Goal: Information Seeking & Learning: Learn about a topic

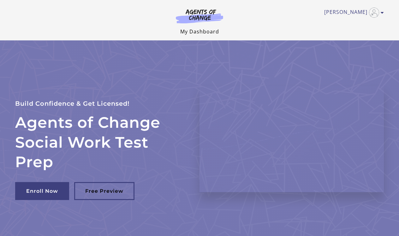
click at [201, 30] on link "My Dashboard" at bounding box center [199, 31] width 39 height 7
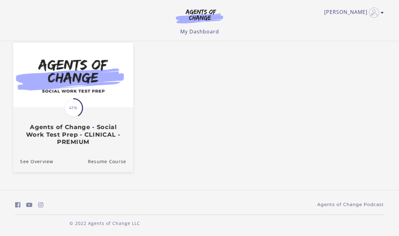
scroll to position [54, 0]
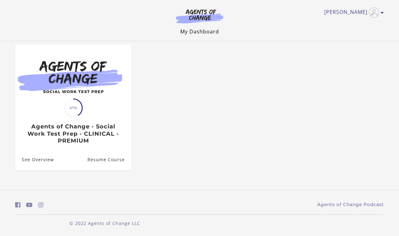
click at [191, 32] on link "My Dashboard" at bounding box center [199, 31] width 39 height 7
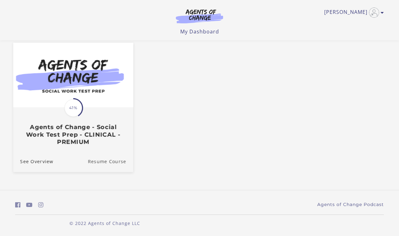
scroll to position [54, 0]
click at [104, 160] on link "Resume Course" at bounding box center [110, 160] width 45 height 21
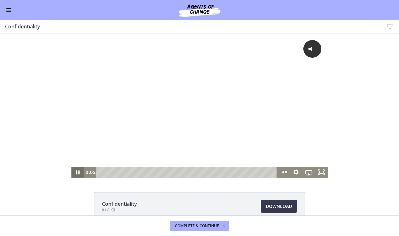
click at [79, 170] on icon "Pause" at bounding box center [77, 172] width 3 height 4
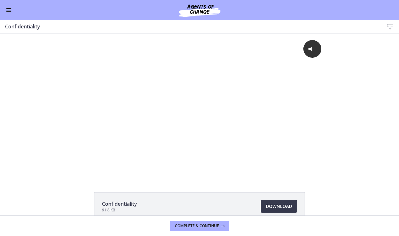
click at [9, 10] on span "Enable menu" at bounding box center [8, 10] width 5 height 1
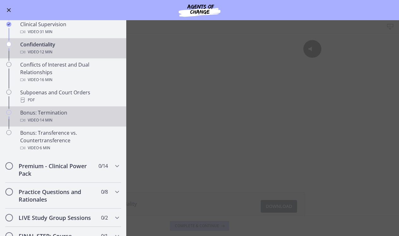
scroll to position [324, 0]
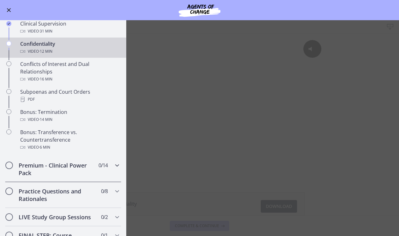
click at [105, 169] on div "Premium - Clinical Power Pack 0 / 14 Completed" at bounding box center [63, 169] width 116 height 26
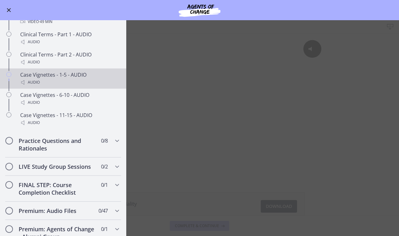
scroll to position [490, 0]
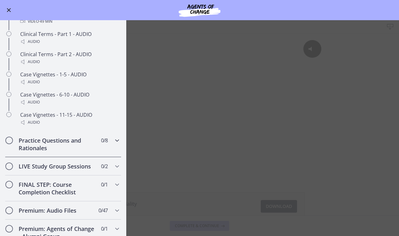
click at [116, 143] on icon "Chapters" at bounding box center [117, 141] width 8 height 8
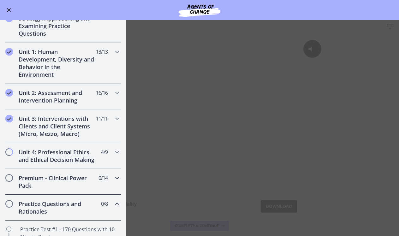
scroll to position [108, 0]
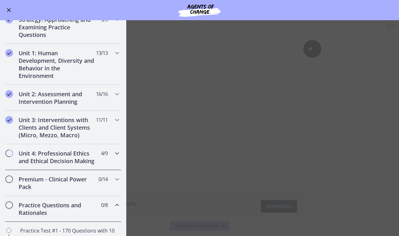
click at [114, 157] on icon "Chapters" at bounding box center [117, 153] width 8 height 8
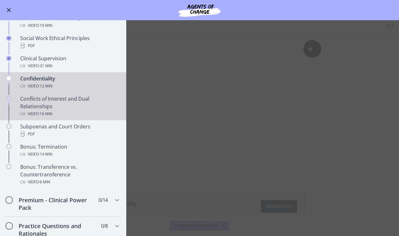
scroll to position [291, 0]
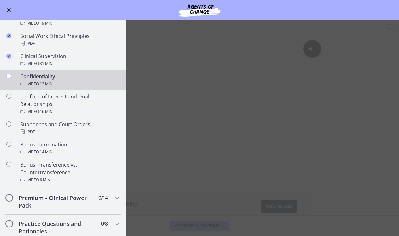
click at [153, 184] on main "Confidentiality Download Enable fullscreen Confidentiality 91.8 KB Download Ope…" at bounding box center [199, 128] width 399 height 216
click at [11, 11] on button "Enable menu" at bounding box center [9, 10] width 8 height 8
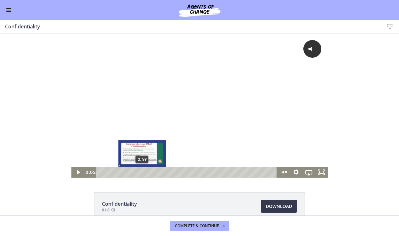
click at [142, 172] on div "2:49" at bounding box center [187, 172] width 173 height 11
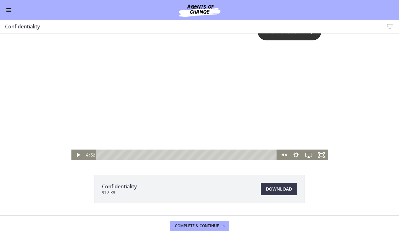
scroll to position [20, 0]
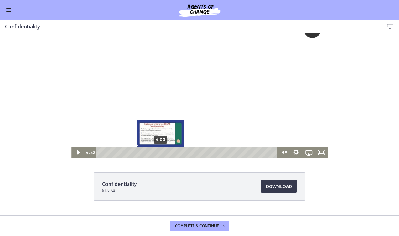
click at [161, 152] on div "4:03" at bounding box center [187, 152] width 173 height 11
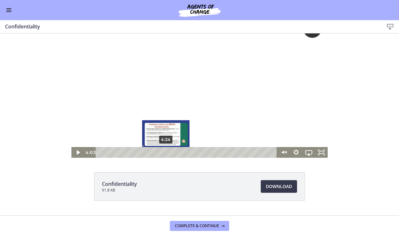
click at [166, 152] on div "4:24" at bounding box center [187, 152] width 173 height 11
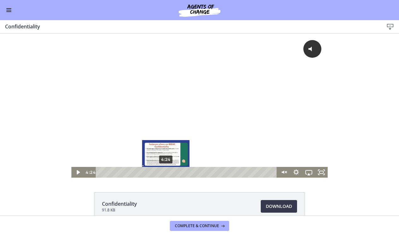
scroll to position [0, 0]
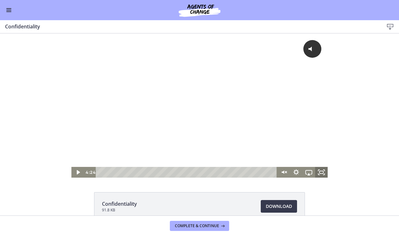
click at [320, 171] on rect "Fullscreen" at bounding box center [321, 172] width 4 height 3
click at [322, 172] on icon "Fullscreen" at bounding box center [320, 172] width 15 height 13
click at [320, 172] on icon "Fullscreen" at bounding box center [320, 172] width 15 height 13
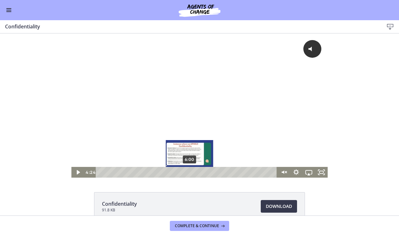
click at [190, 172] on div "6:00" at bounding box center [187, 172] width 173 height 11
click at [186, 172] on div "5:47" at bounding box center [187, 172] width 173 height 11
click at [192, 172] on div "6:09" at bounding box center [187, 172] width 173 height 11
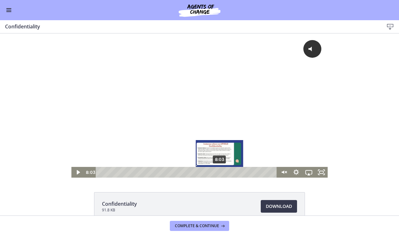
click at [220, 171] on div "8:03" at bounding box center [187, 172] width 173 height 11
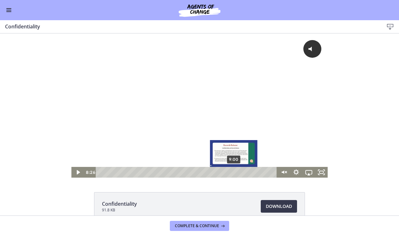
click at [234, 170] on div "9:00" at bounding box center [187, 172] width 173 height 11
